Goal: Task Accomplishment & Management: Use online tool/utility

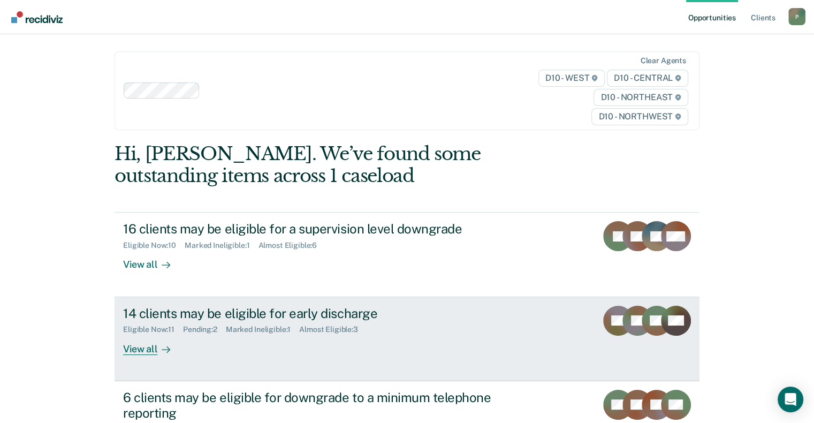
click at [350, 318] on div "14 clients may be eligible for early discharge" at bounding box center [311, 314] width 376 height 16
